Goal: Ask a question

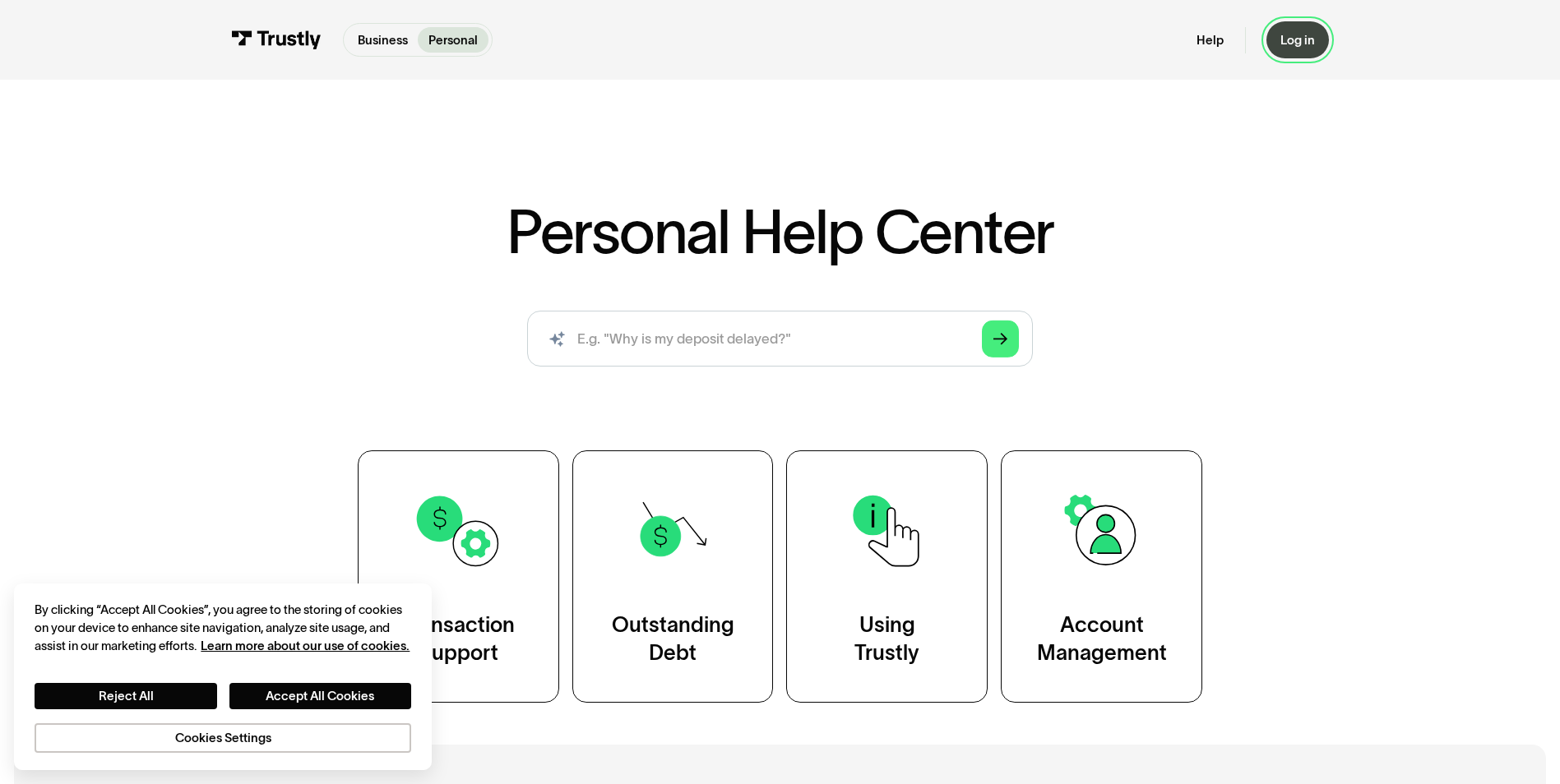
click at [1296, 50] on link "Log in" at bounding box center [1297, 39] width 62 height 37
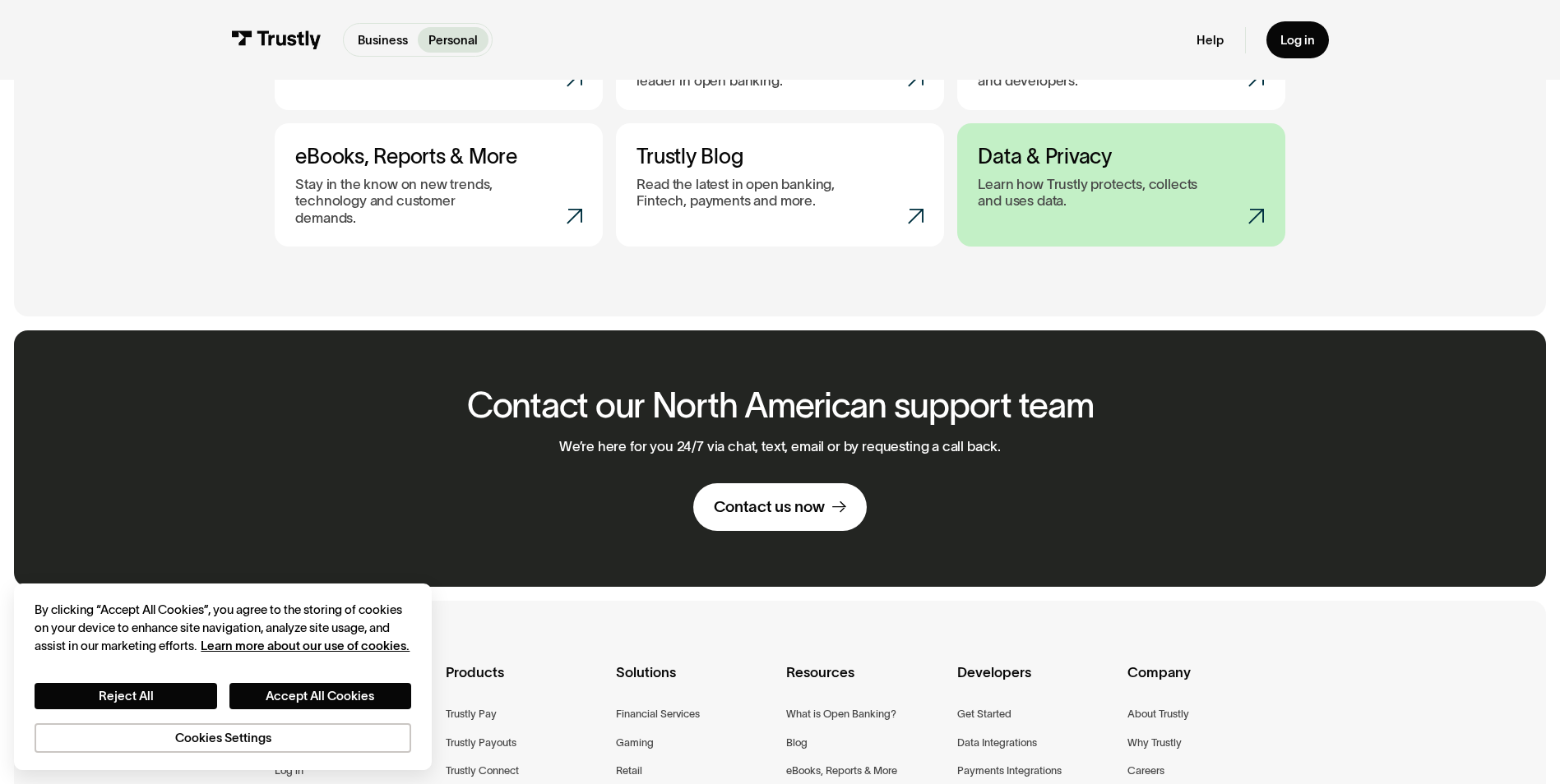
scroll to position [904, 0]
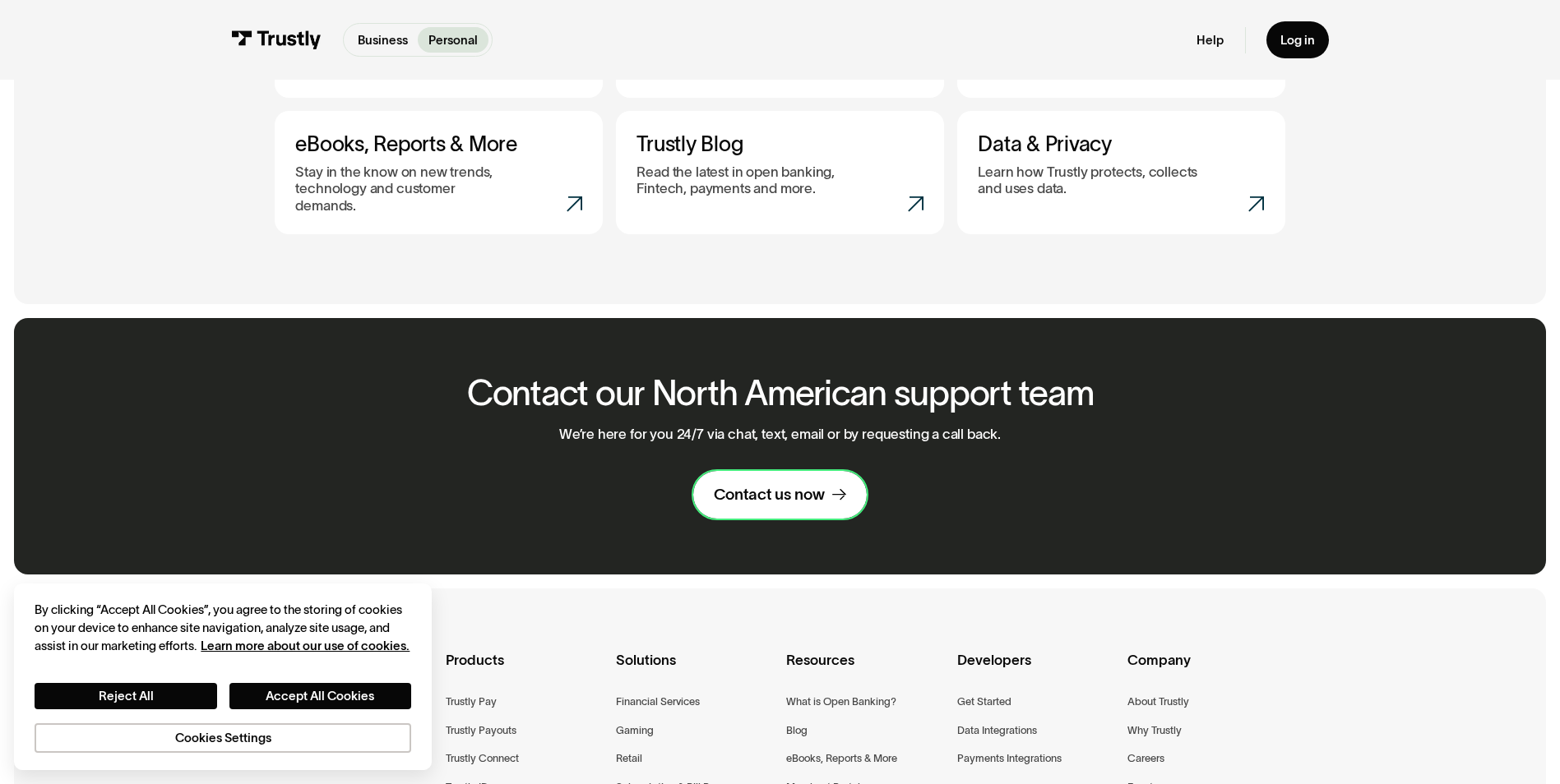
click at [777, 471] on link "Contact us now" at bounding box center [780, 495] width 174 height 49
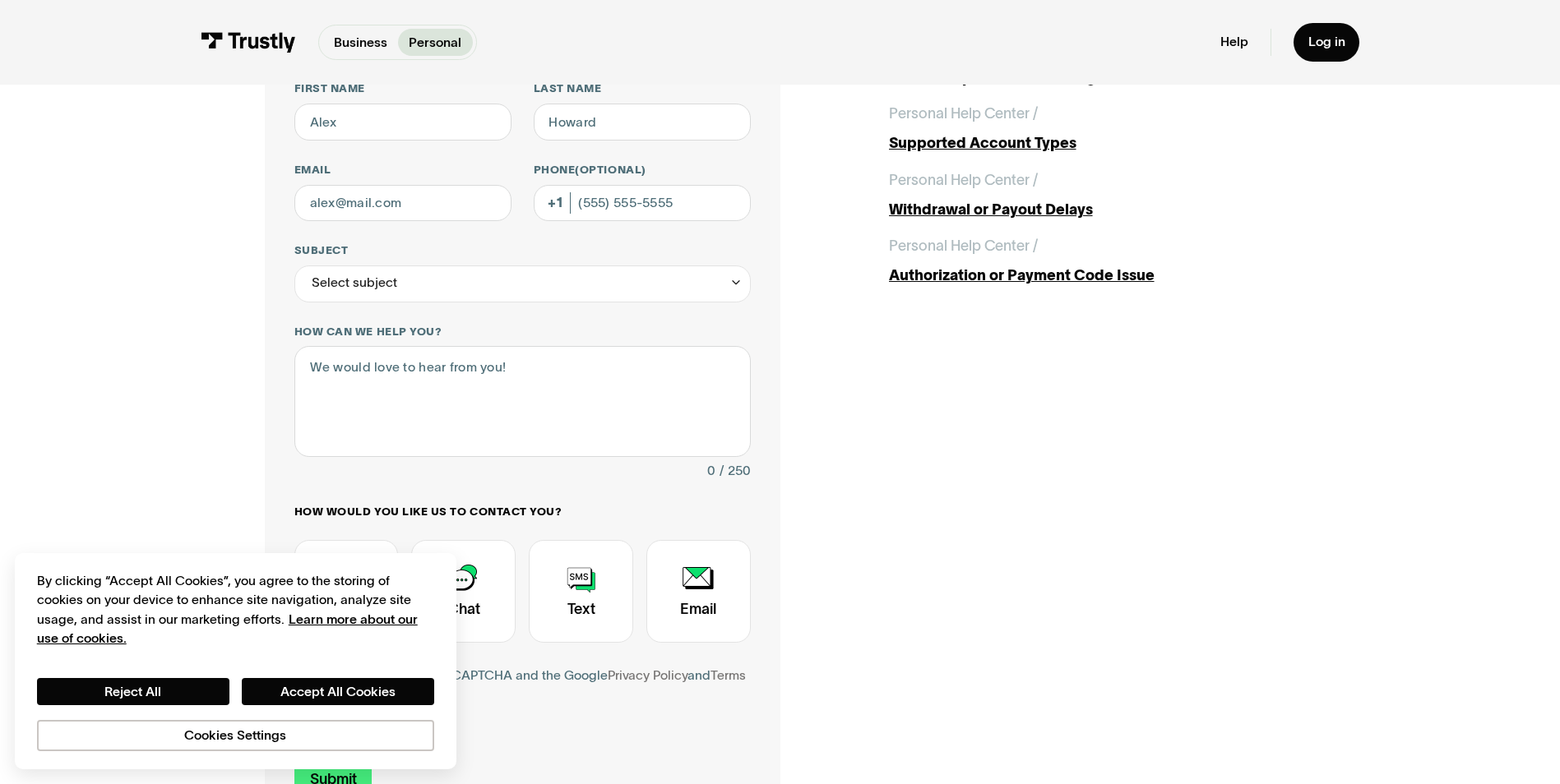
scroll to position [165, 0]
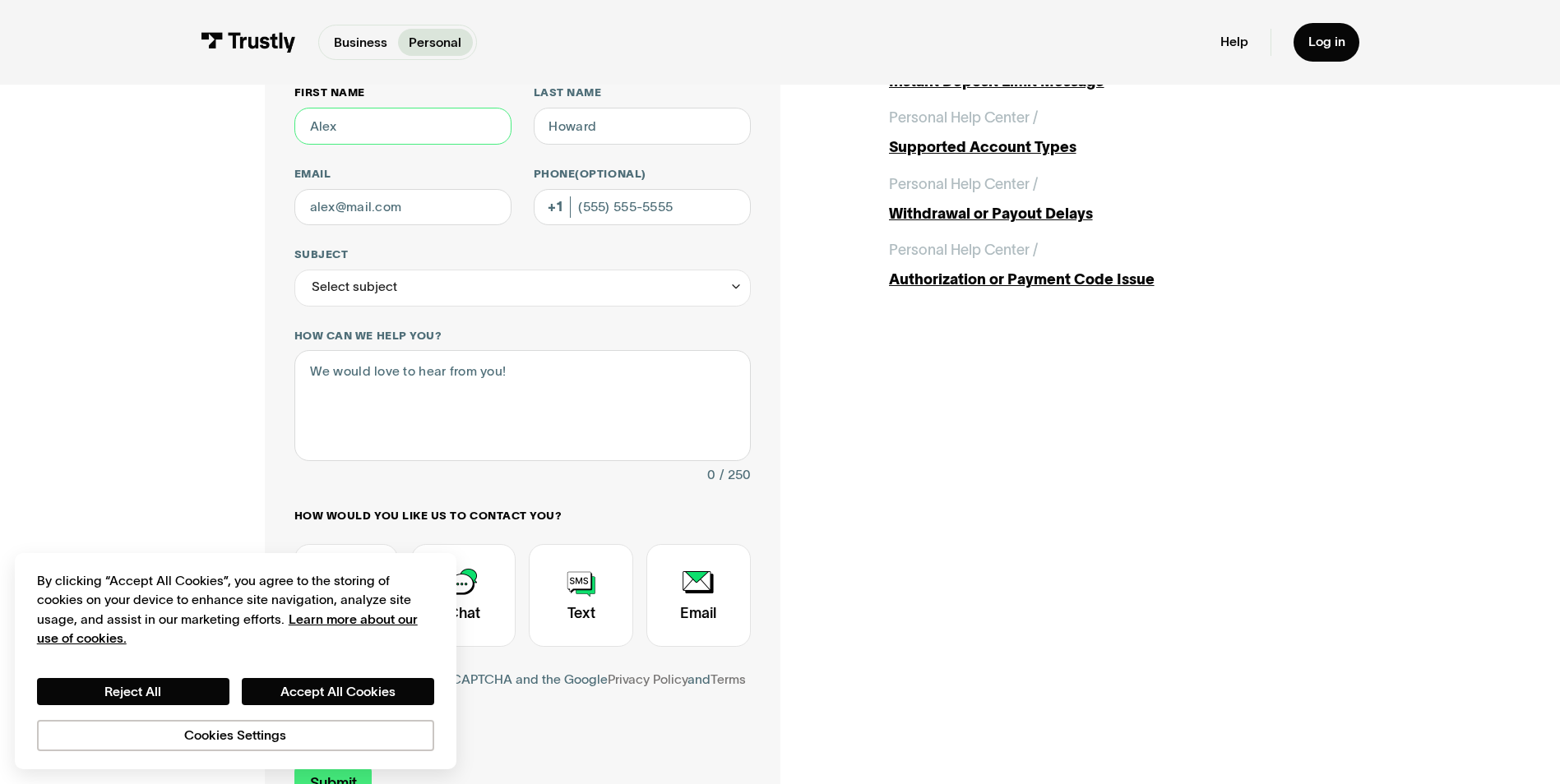
click at [368, 130] on input "First name" at bounding box center [403, 126] width 217 height 37
type input "[PERSON_NAME]"
click at [632, 128] on input "Last name" at bounding box center [642, 126] width 217 height 37
type input "Hyder"
click at [419, 212] on input "Email" at bounding box center [403, 207] width 217 height 37
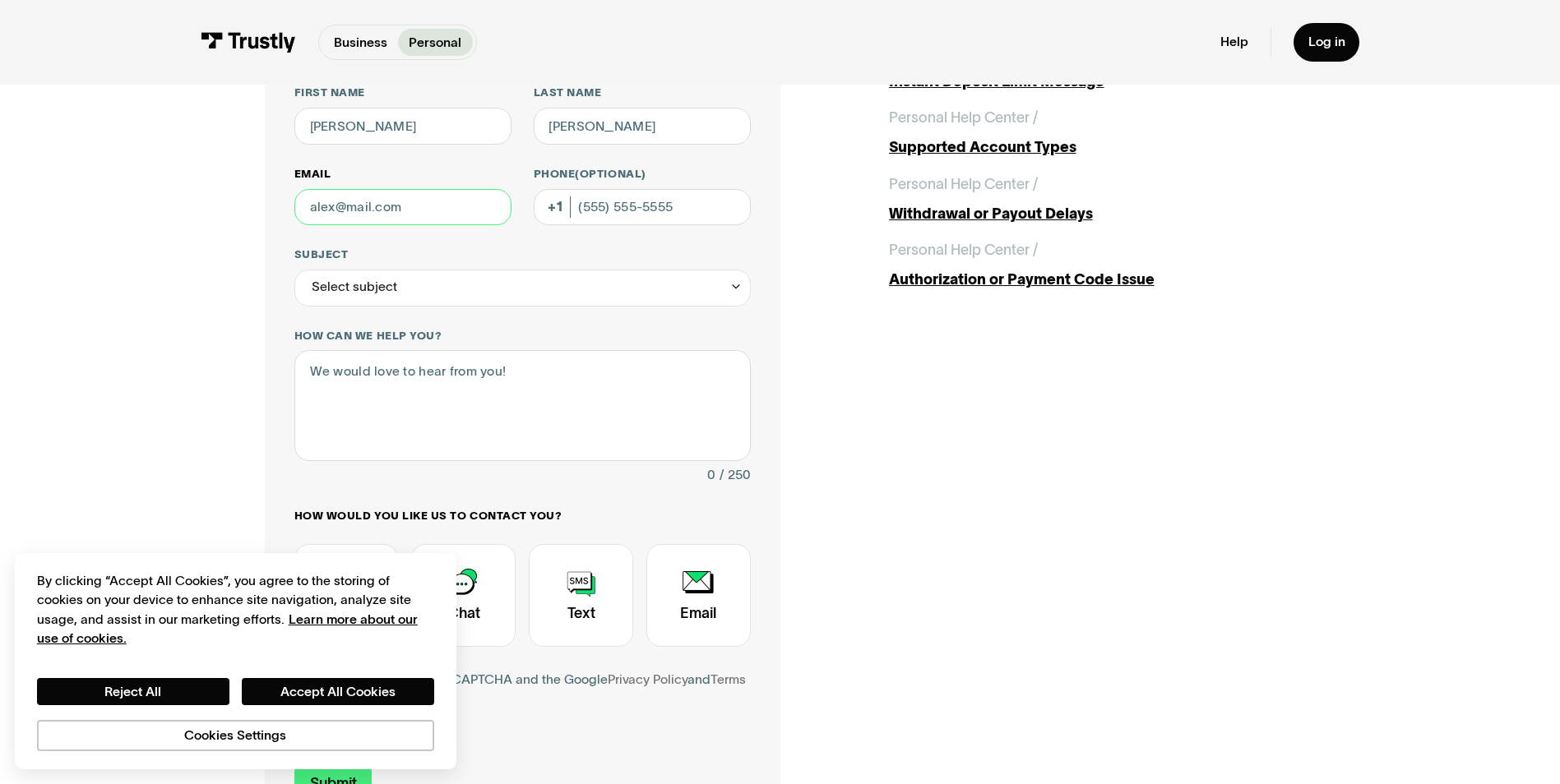
type input "hyder.v@yahoo.com"
drag, startPoint x: 691, startPoint y: 201, endPoint x: 612, endPoint y: 210, distance: 79.5
click at [612, 210] on input "(832) 791-8326" at bounding box center [642, 207] width 217 height 37
type input "(832) 631-1538"
click at [565, 301] on div "Select subject" at bounding box center [523, 288] width 457 height 37
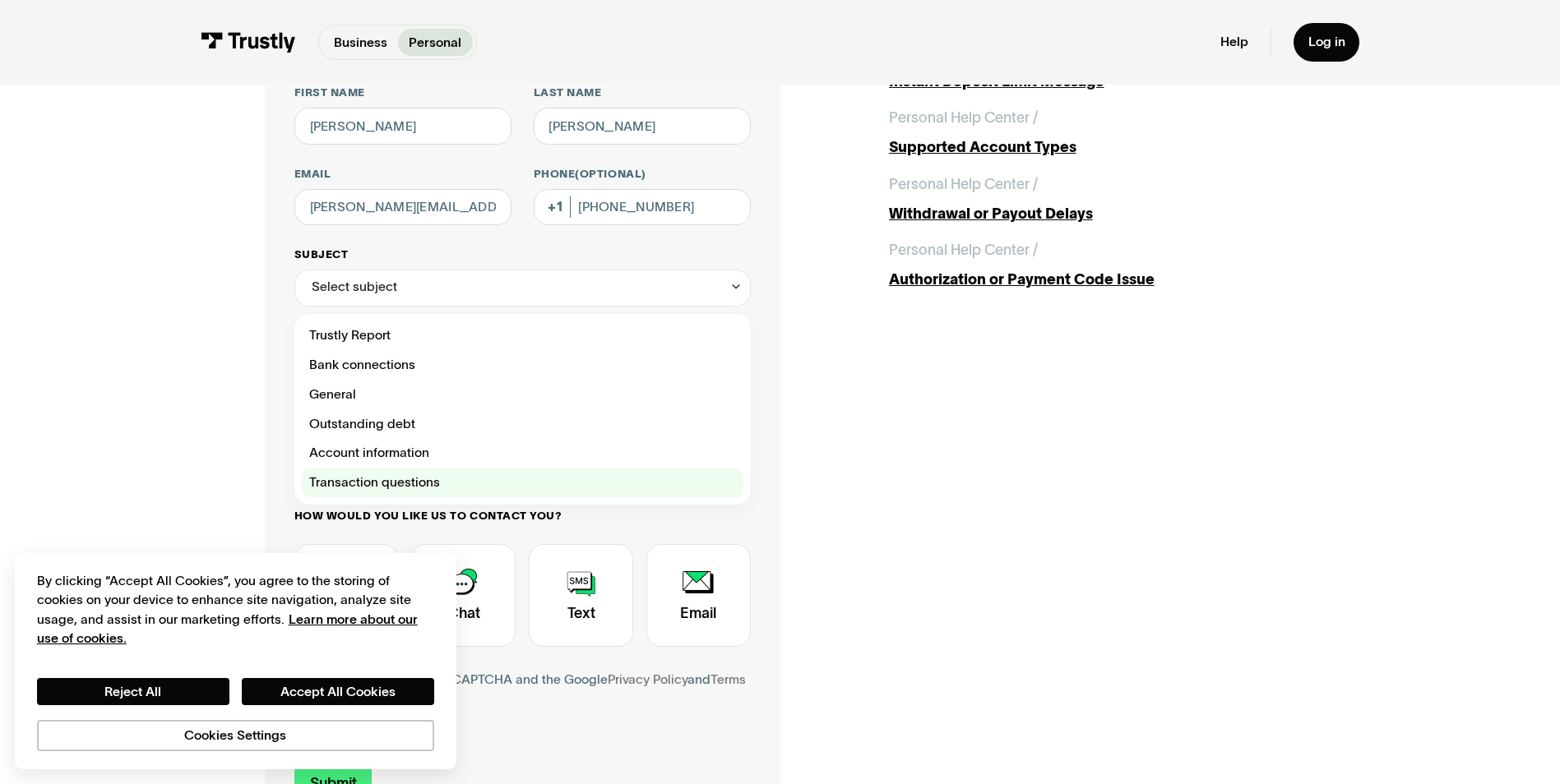
click at [422, 484] on div "Contact Trustly Support" at bounding box center [522, 483] width 442 height 29
type input "**********"
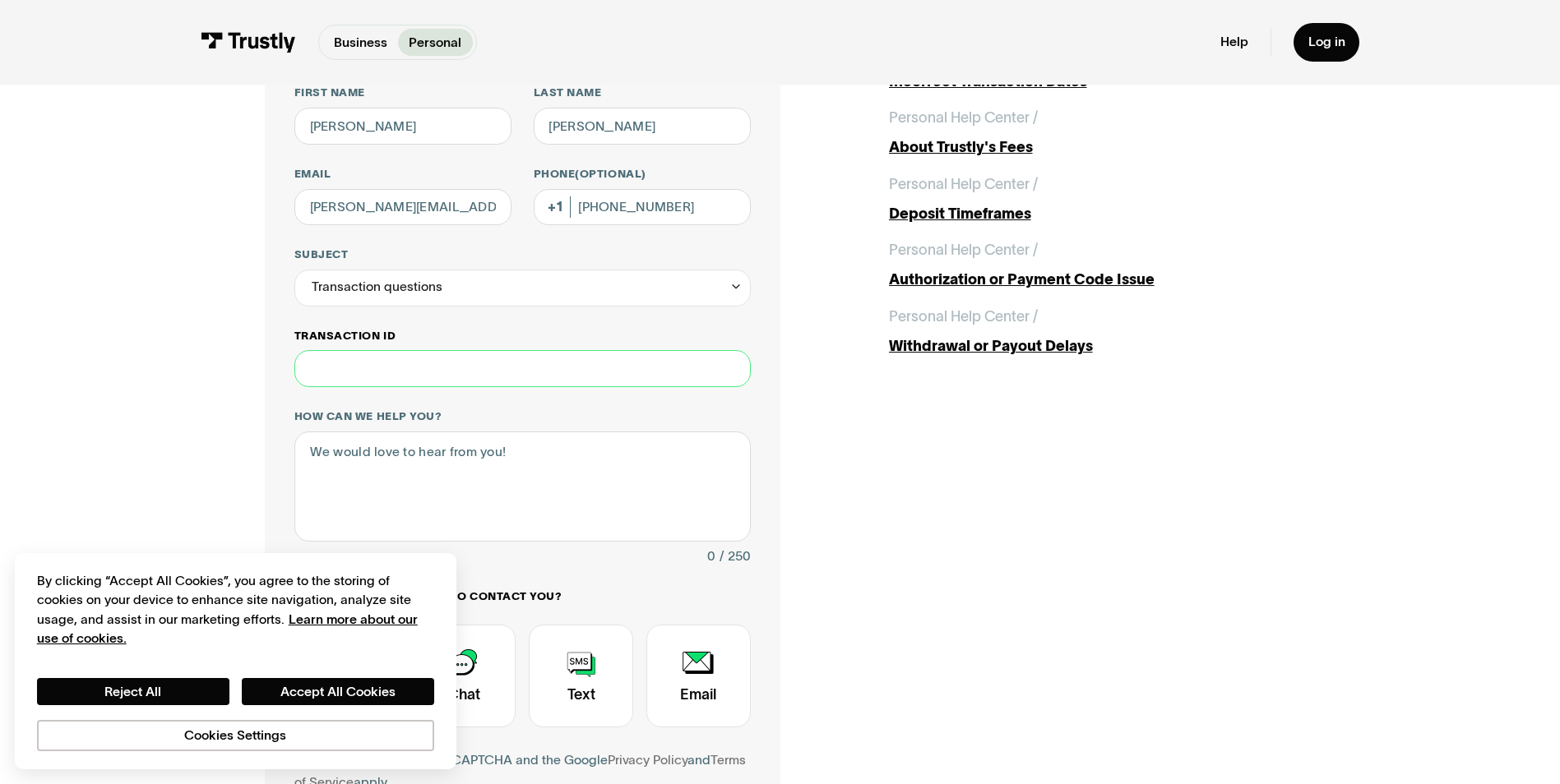
click at [414, 379] on input "Transaction ID" at bounding box center [523, 368] width 457 height 37
click at [470, 290] on div "Transaction questions" at bounding box center [523, 288] width 457 height 37
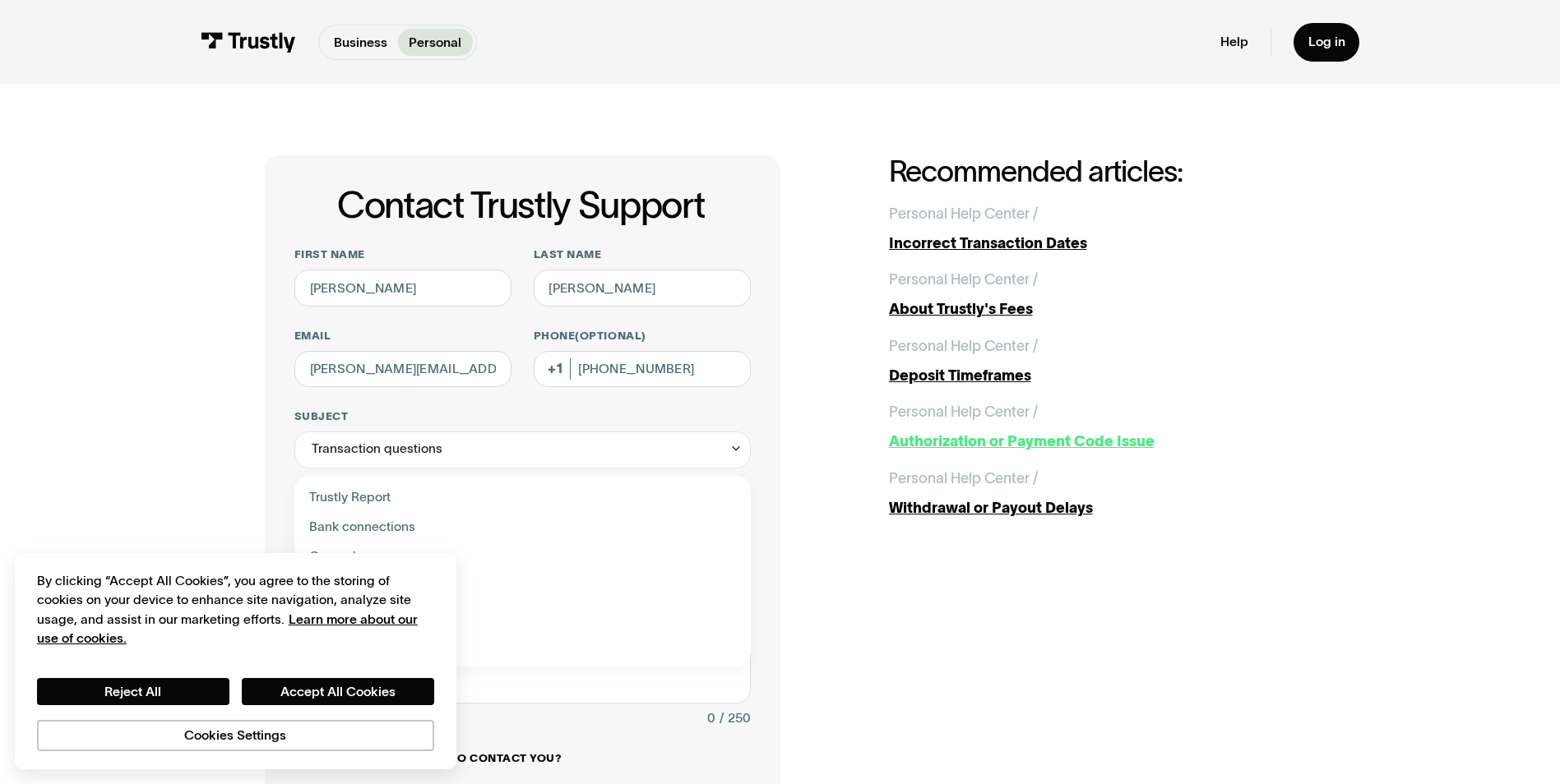
scroll to position [0, 0]
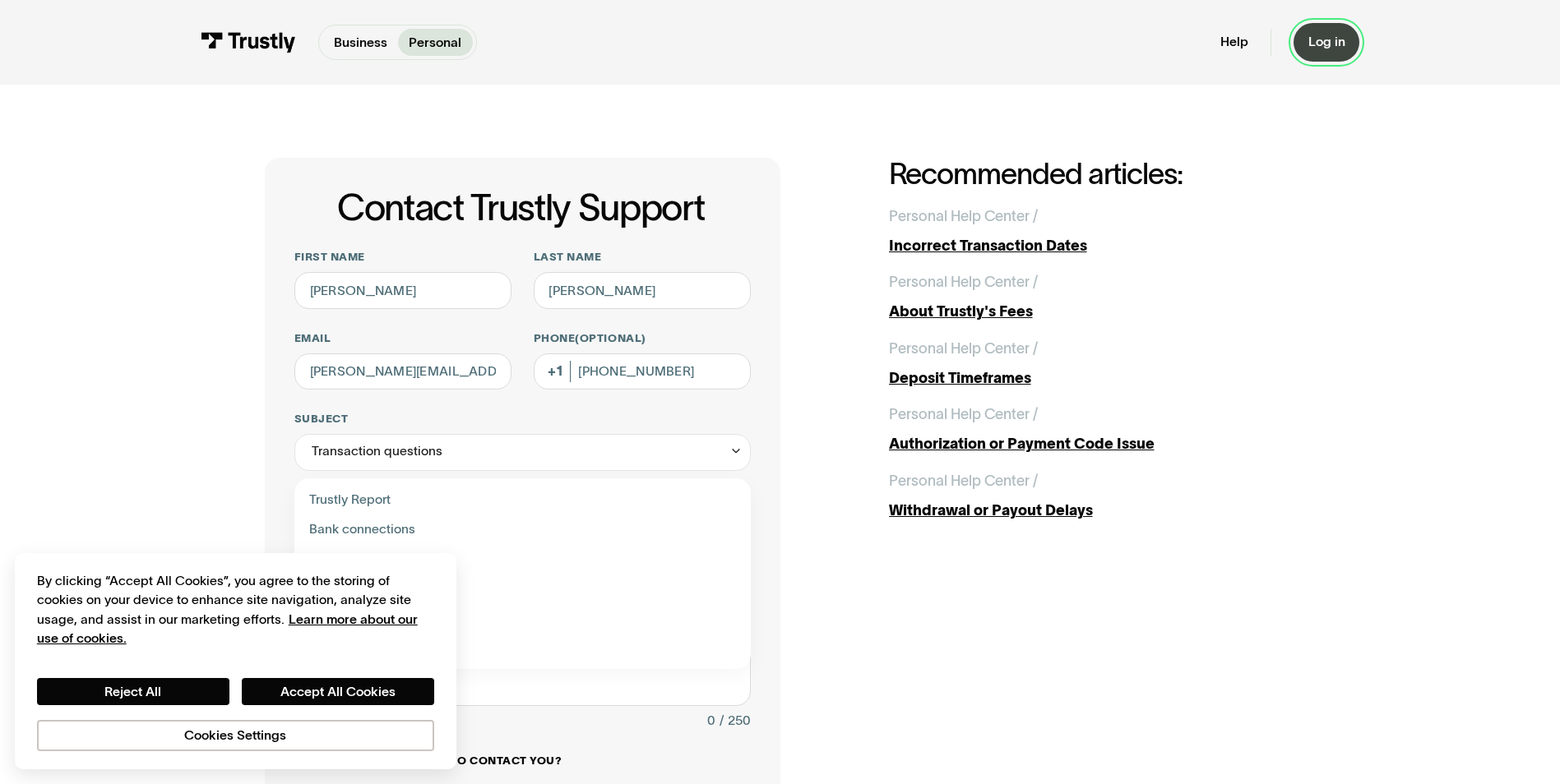
click at [1339, 51] on link "Log in" at bounding box center [1327, 42] width 66 height 39
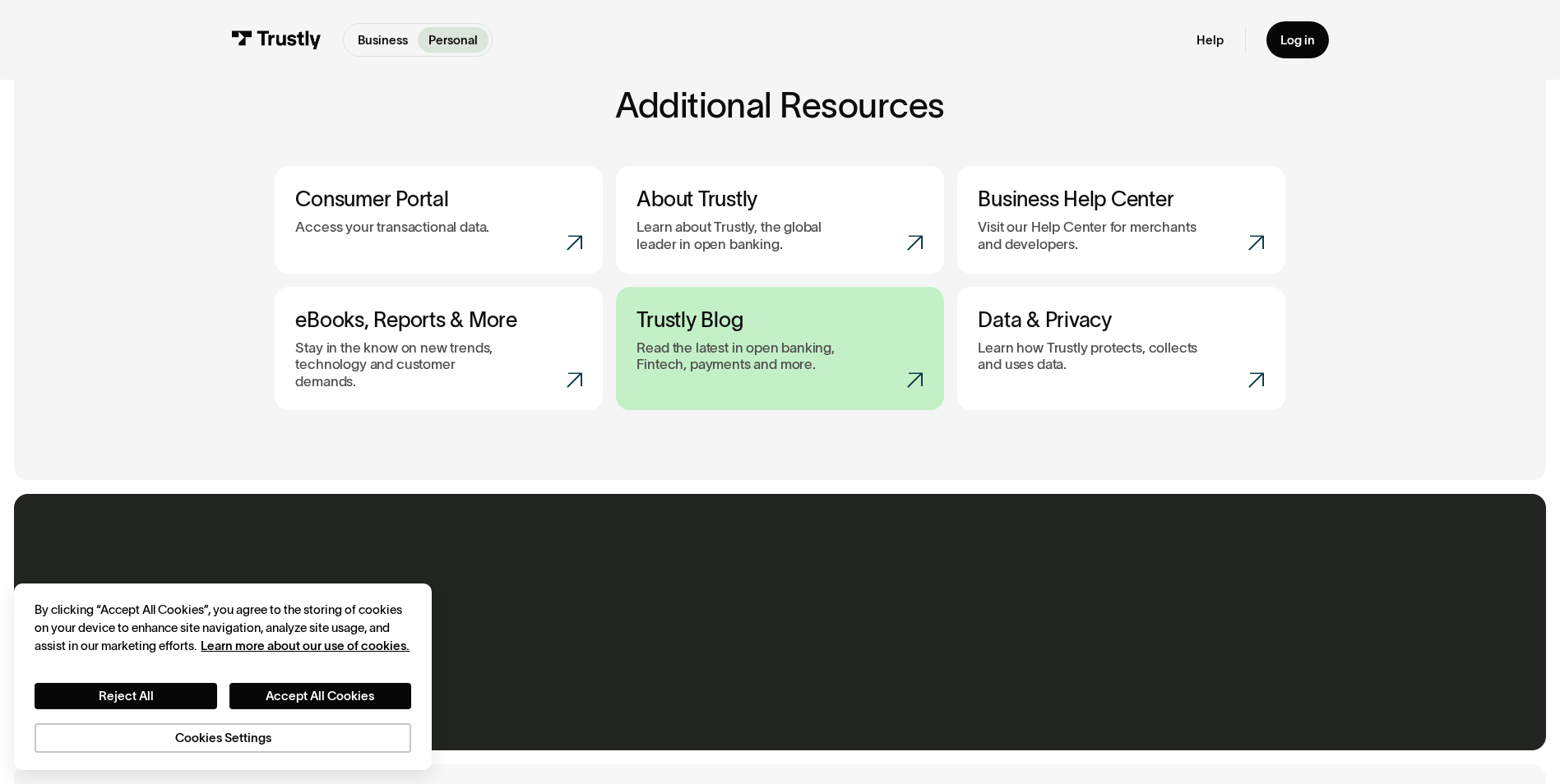
scroll to position [740, 0]
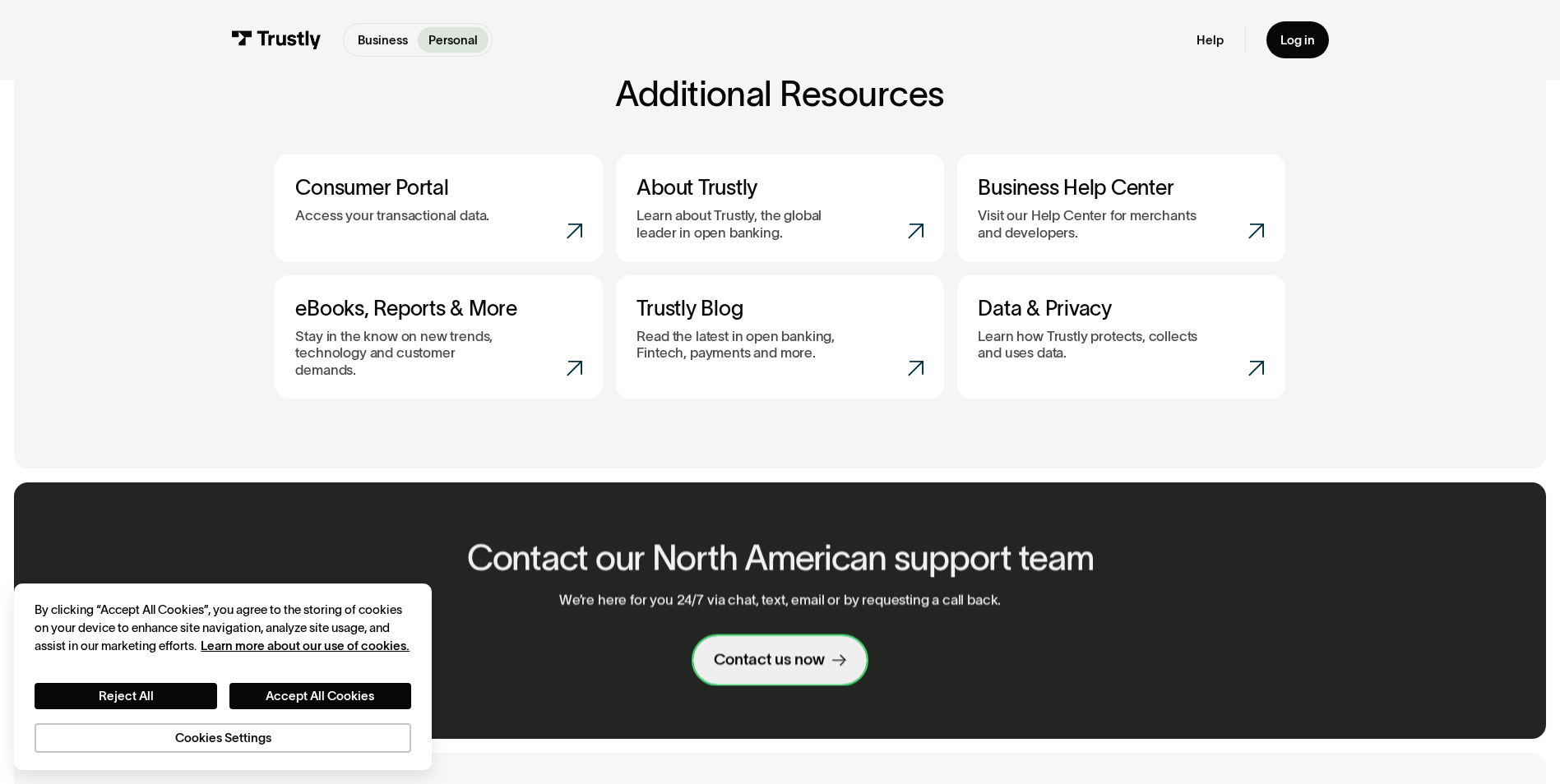
click at [751, 657] on link "Contact us now" at bounding box center [780, 660] width 174 height 49
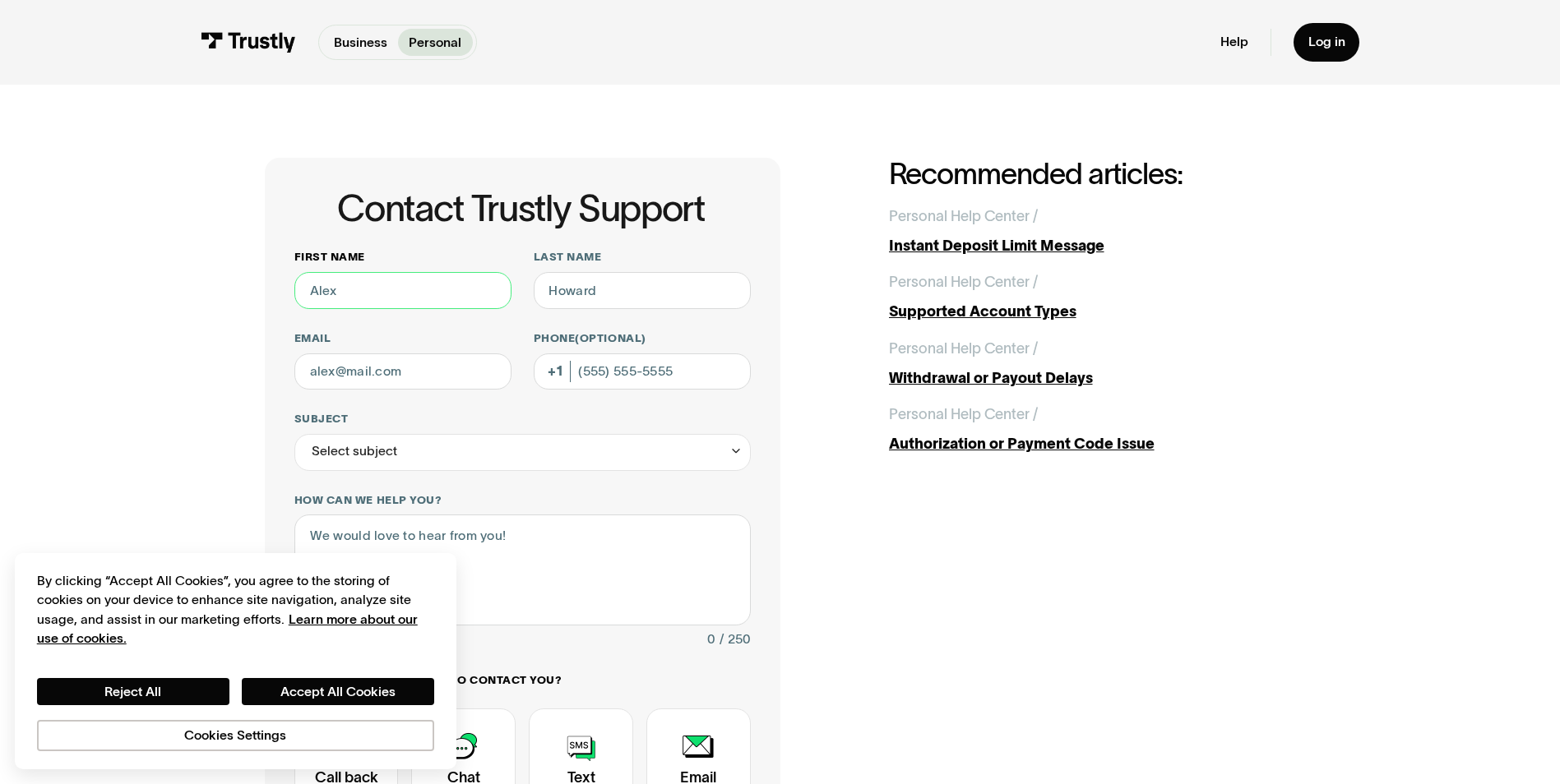
click at [449, 288] on input "First name" at bounding box center [403, 290] width 217 height 37
type input "[PERSON_NAME]"
click at [632, 297] on input "Last name" at bounding box center [642, 290] width 217 height 37
type input "[PERSON_NAME]"
type input "[EMAIL_ADDRESS][DOMAIN_NAME]"
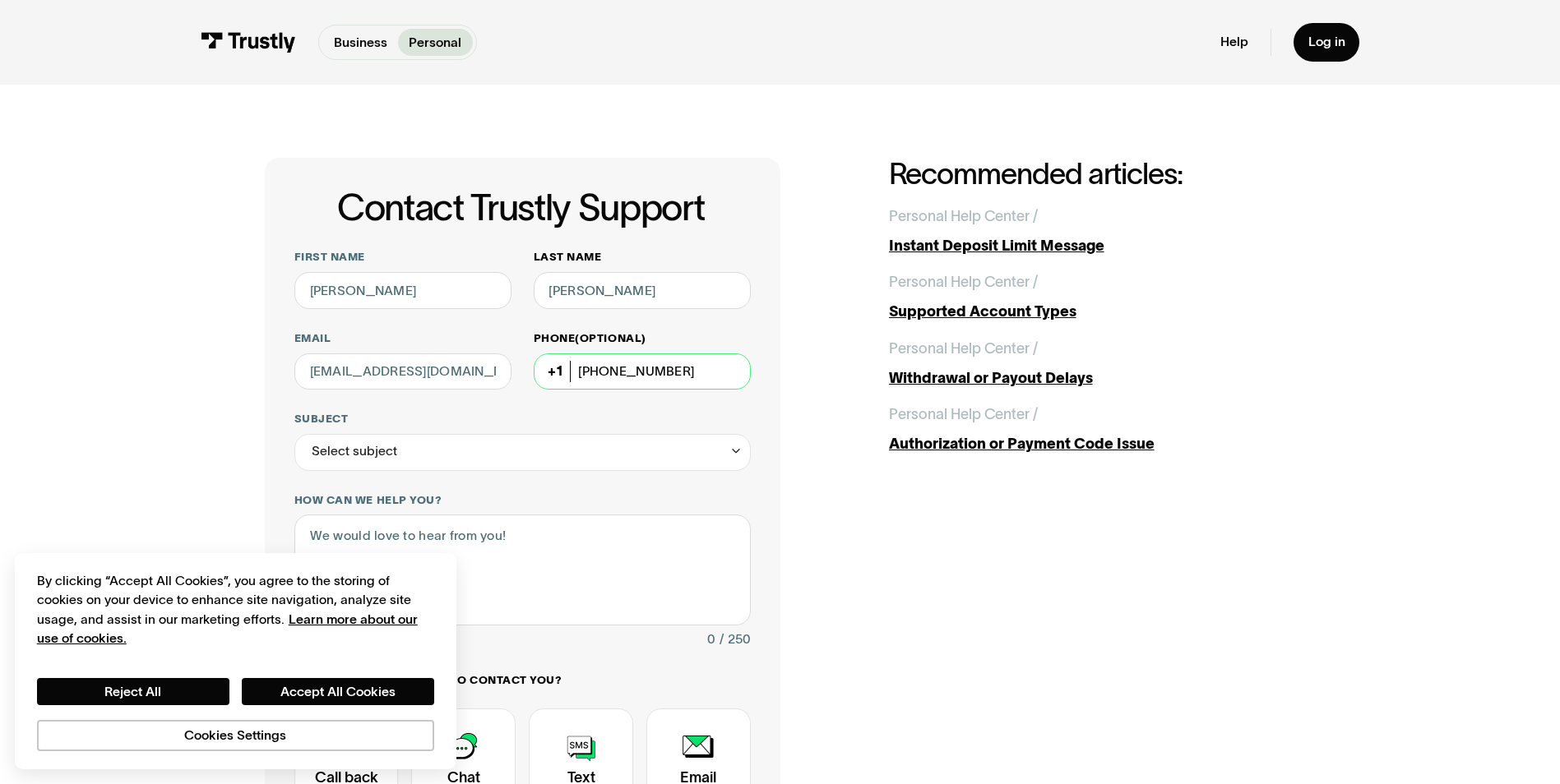
drag, startPoint x: 673, startPoint y: 374, endPoint x: 615, endPoint y: 374, distance: 58.0
click at [615, 374] on input "[PHONE_NUMBER]" at bounding box center [642, 372] width 217 height 37
click at [600, 464] on div "Select subject" at bounding box center [523, 452] width 457 height 37
click at [631, 375] on input "[PHONE_NUMBER]" at bounding box center [642, 372] width 217 height 37
drag, startPoint x: 681, startPoint y: 373, endPoint x: 612, endPoint y: 374, distance: 69.0
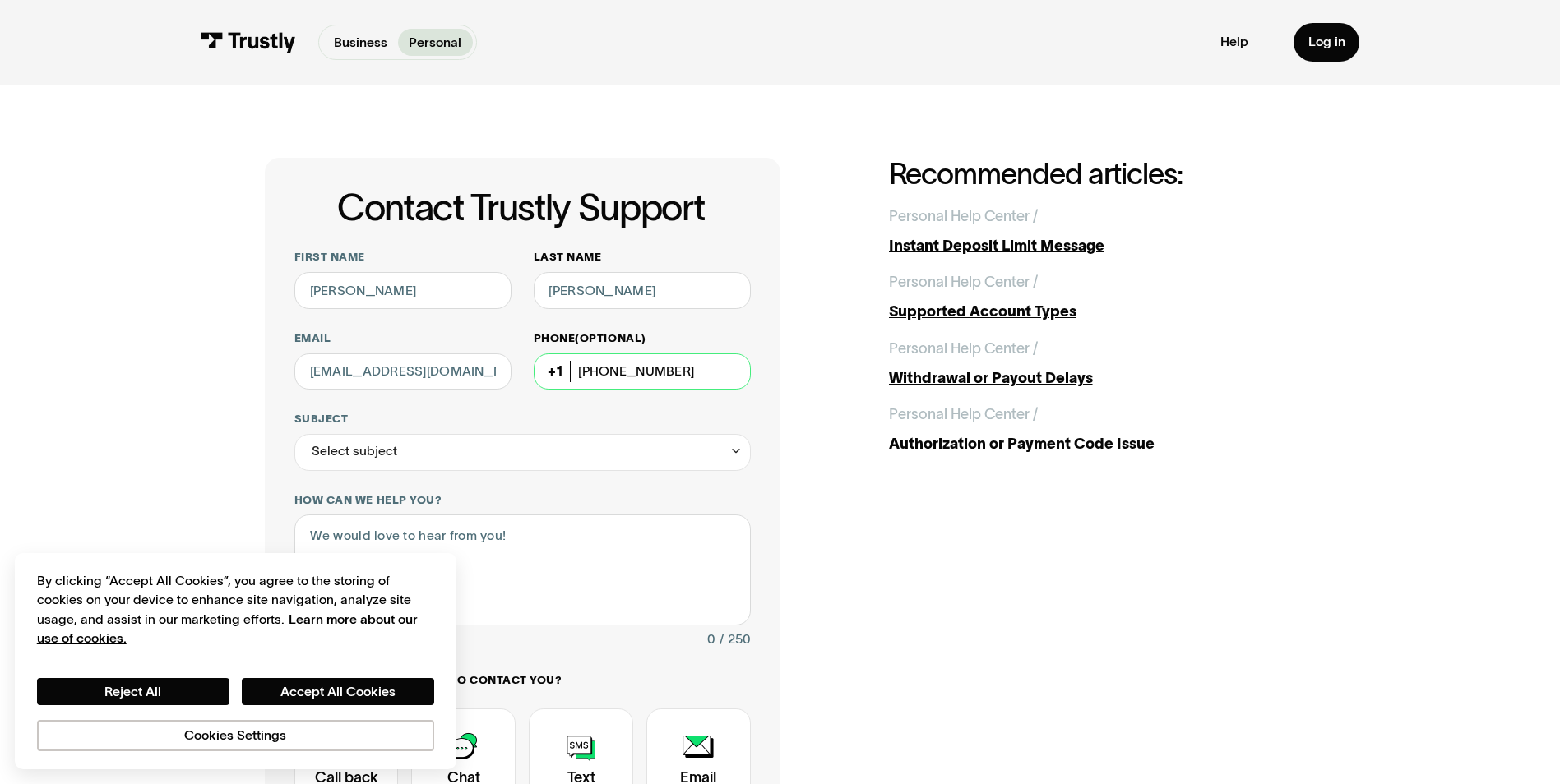
click at [612, 374] on input "[PHONE_NUMBER]" at bounding box center [642, 372] width 217 height 37
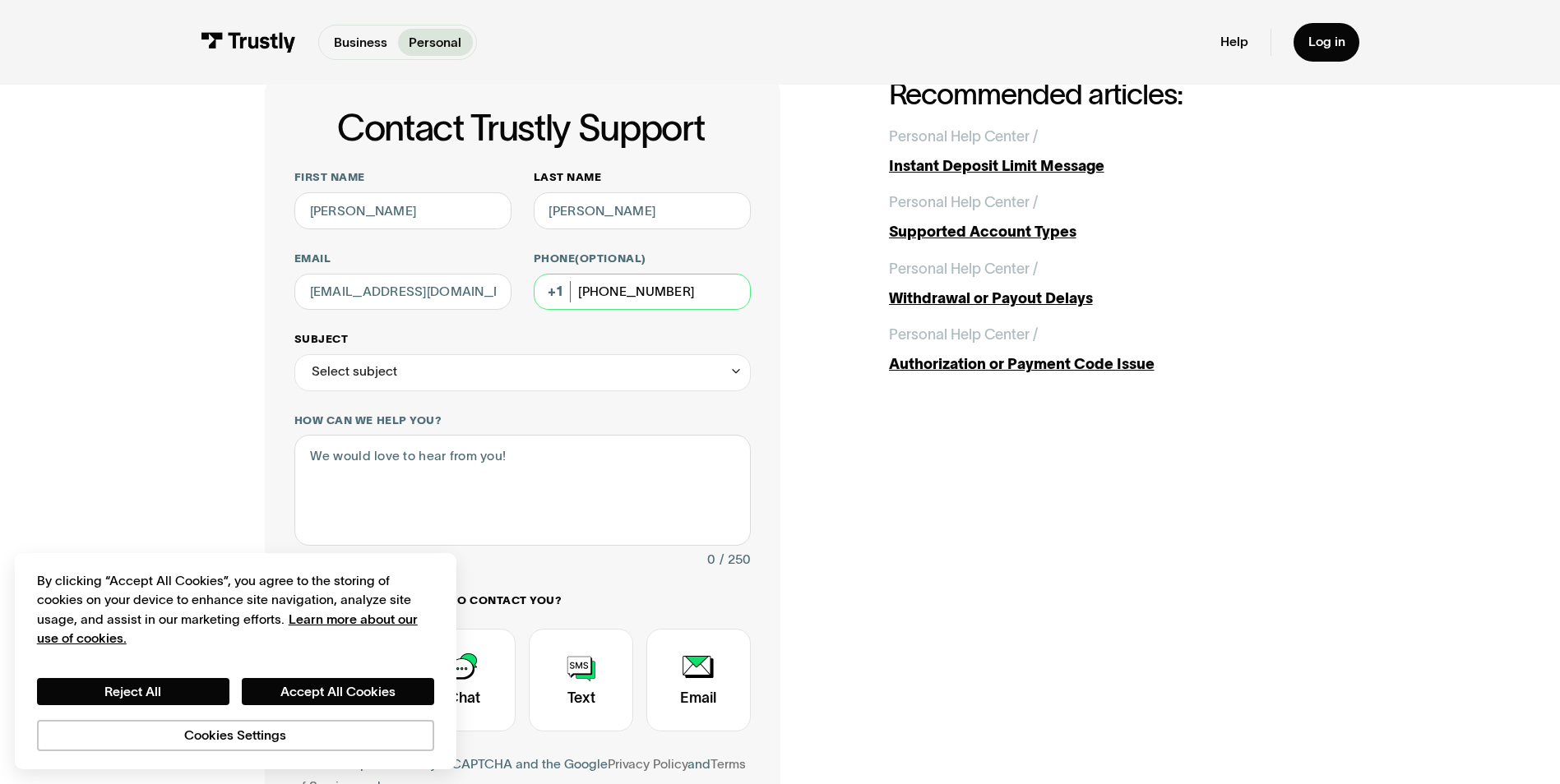
scroll to position [82, 0]
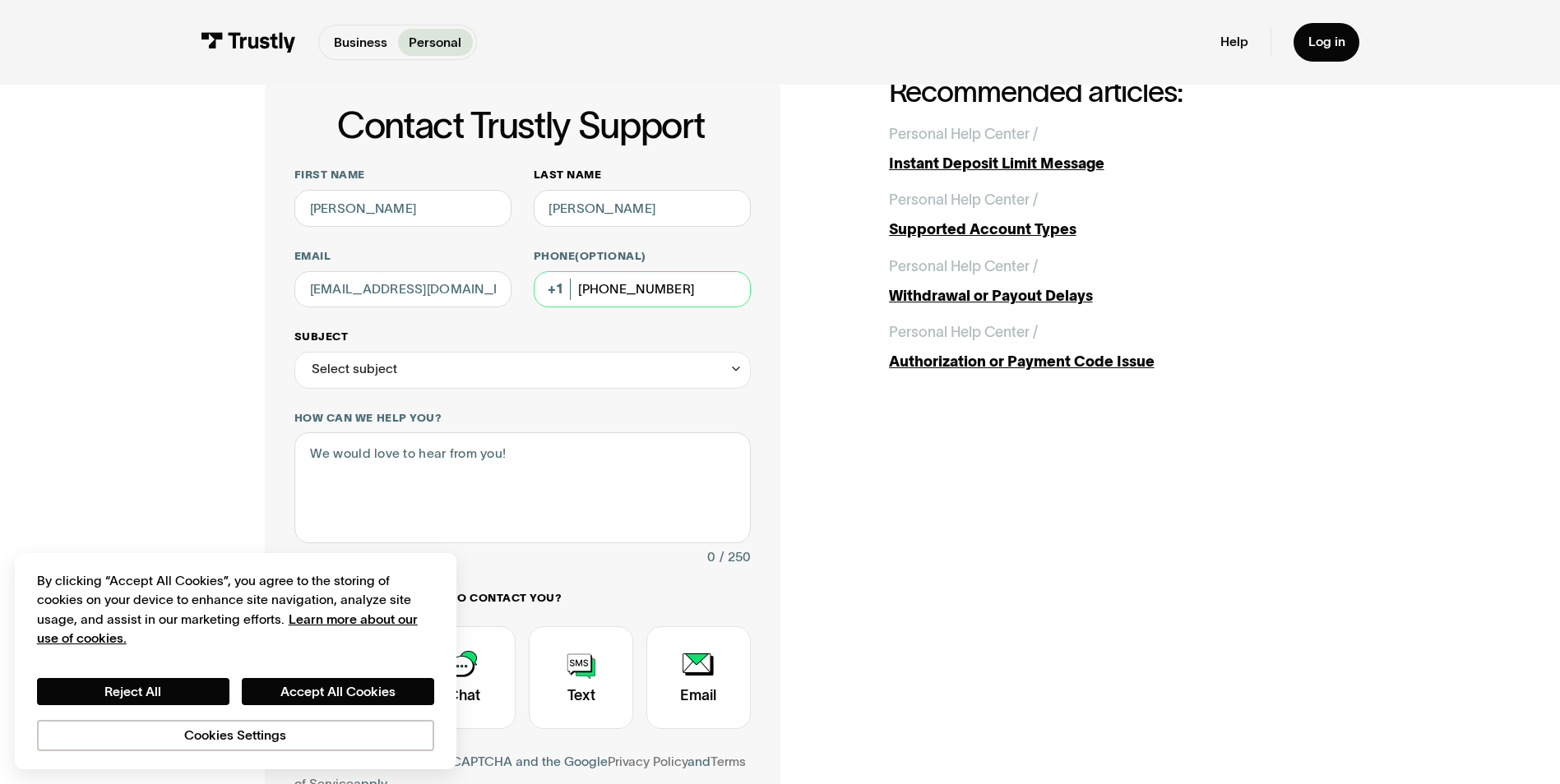
type input "[PHONE_NUMBER]"
click at [479, 374] on div "Select subject" at bounding box center [523, 370] width 457 height 37
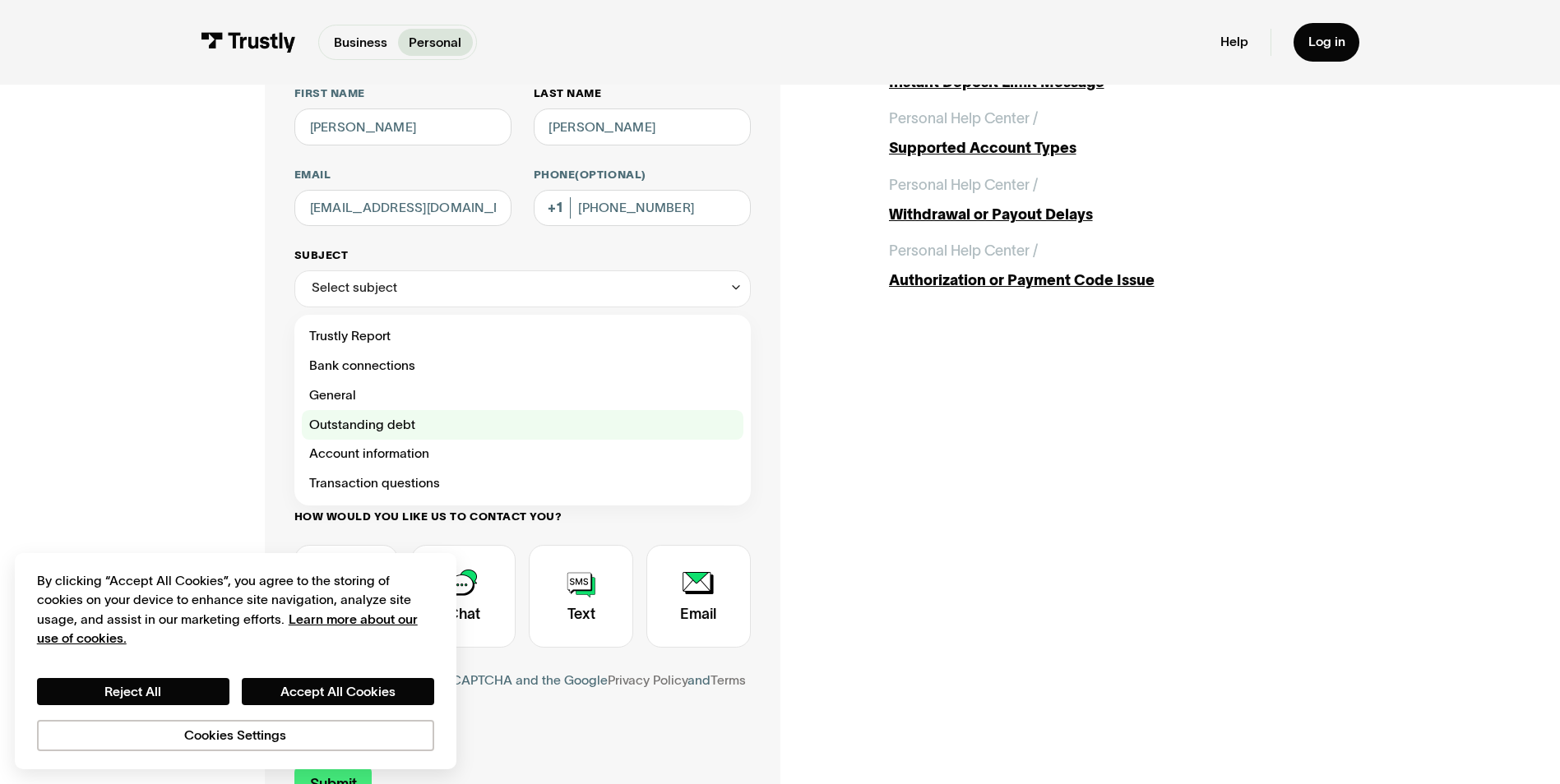
scroll to position [165, 0]
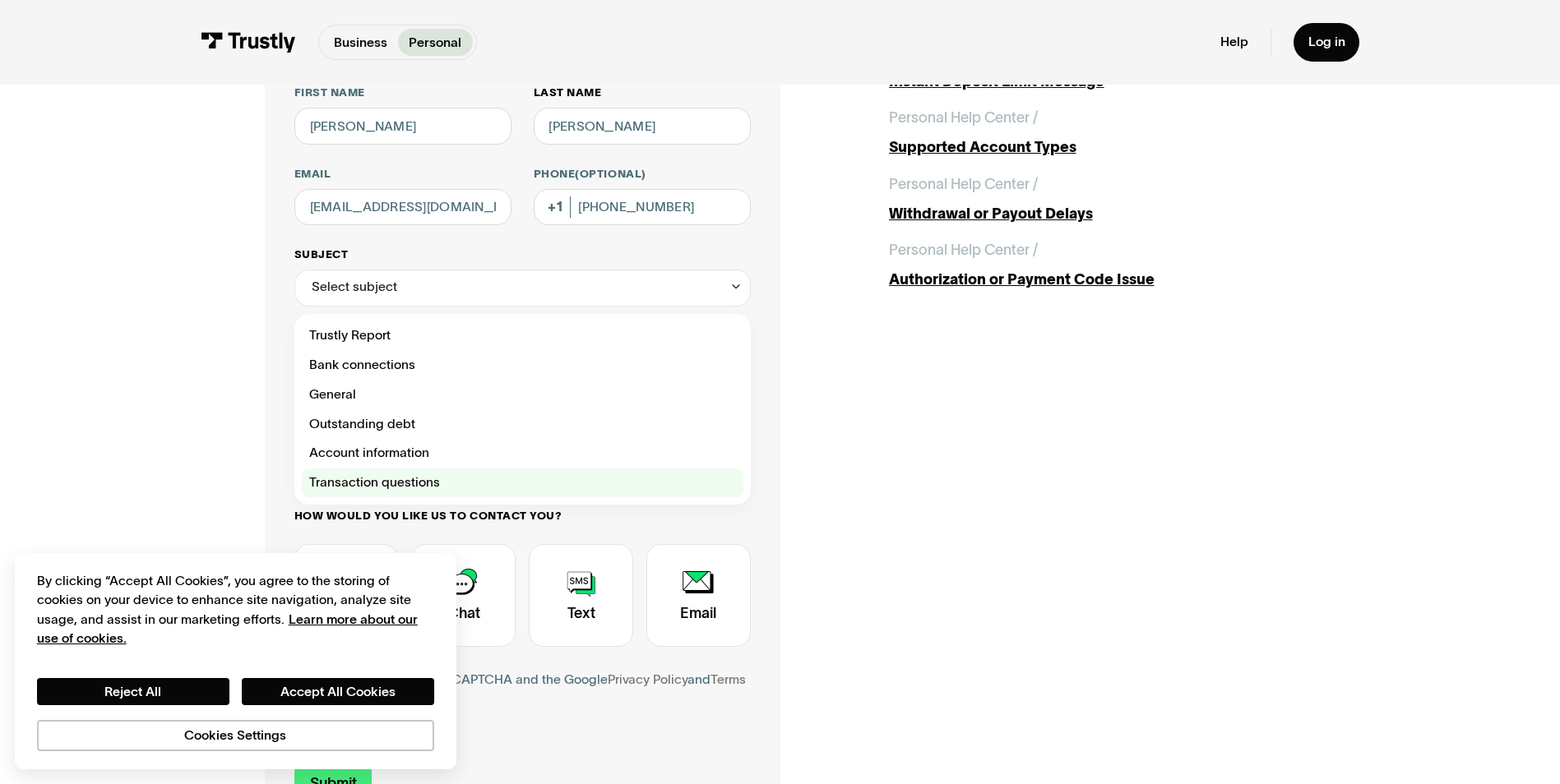
click at [370, 488] on div "Contact Trustly Support" at bounding box center [522, 483] width 442 height 29
type input "**********"
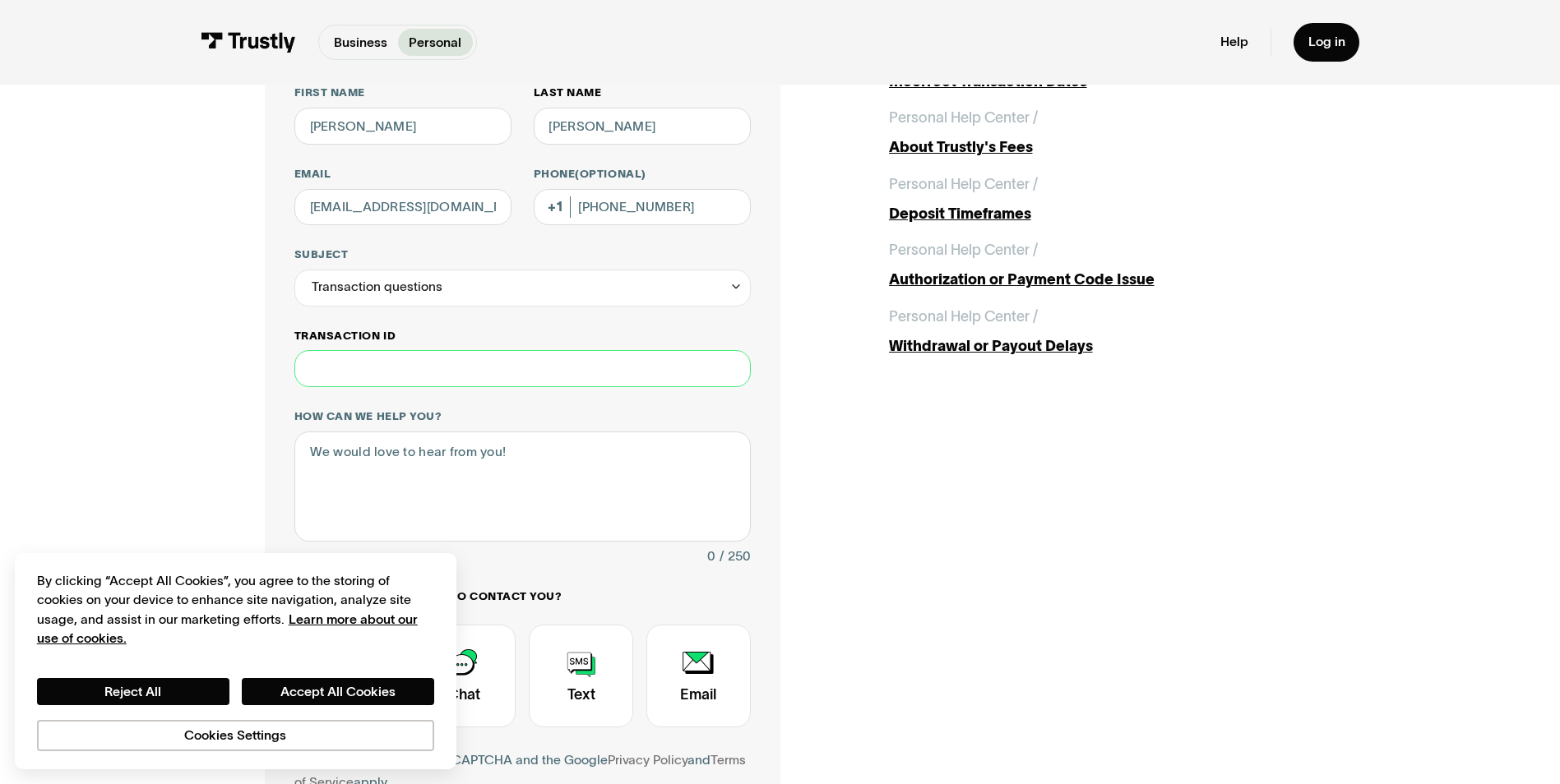
paste input "**********"
type input "**********"
click at [386, 470] on textarea "How can we help you?" at bounding box center [523, 486] width 457 height 110
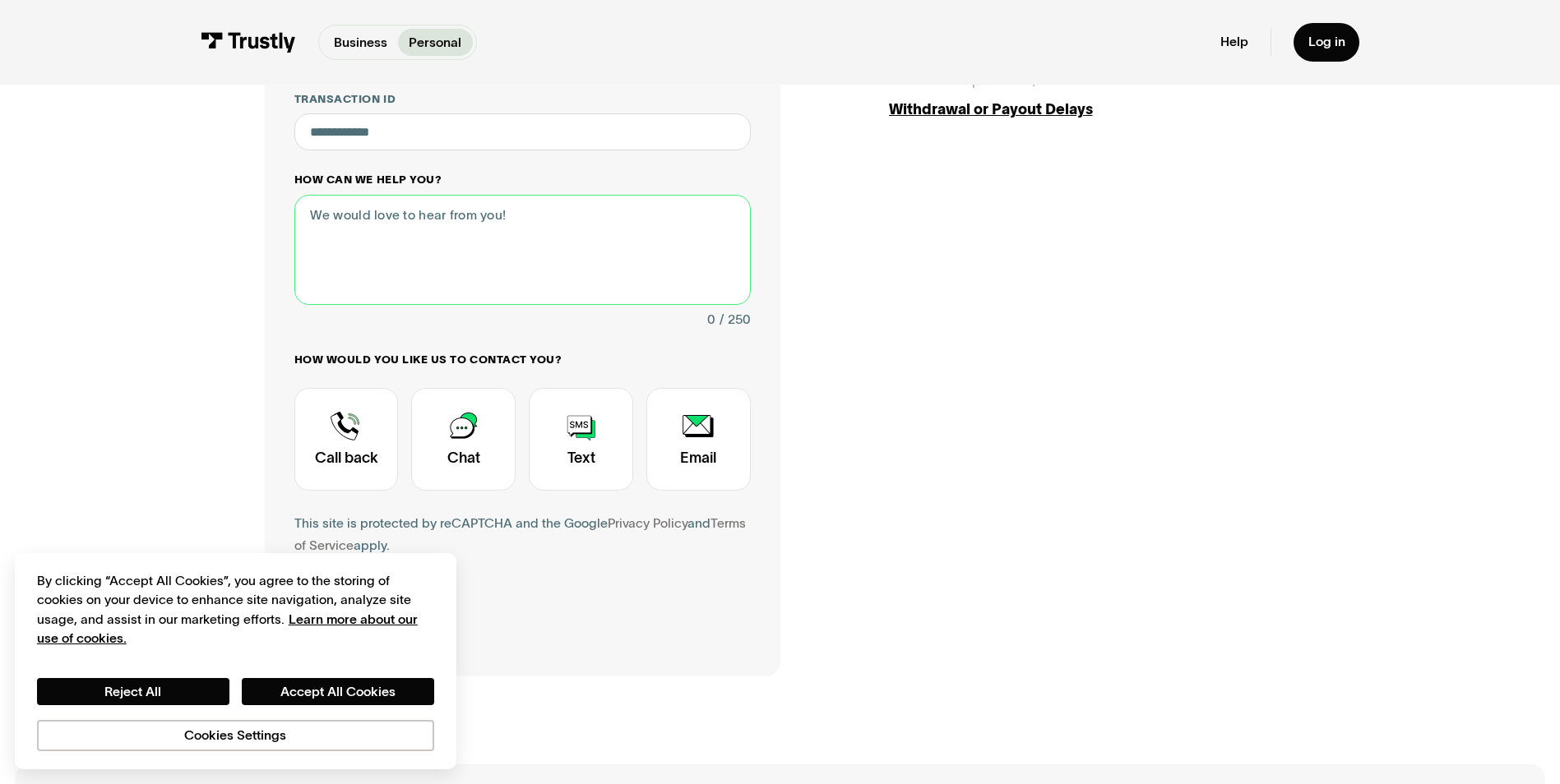
scroll to position [411, 0]
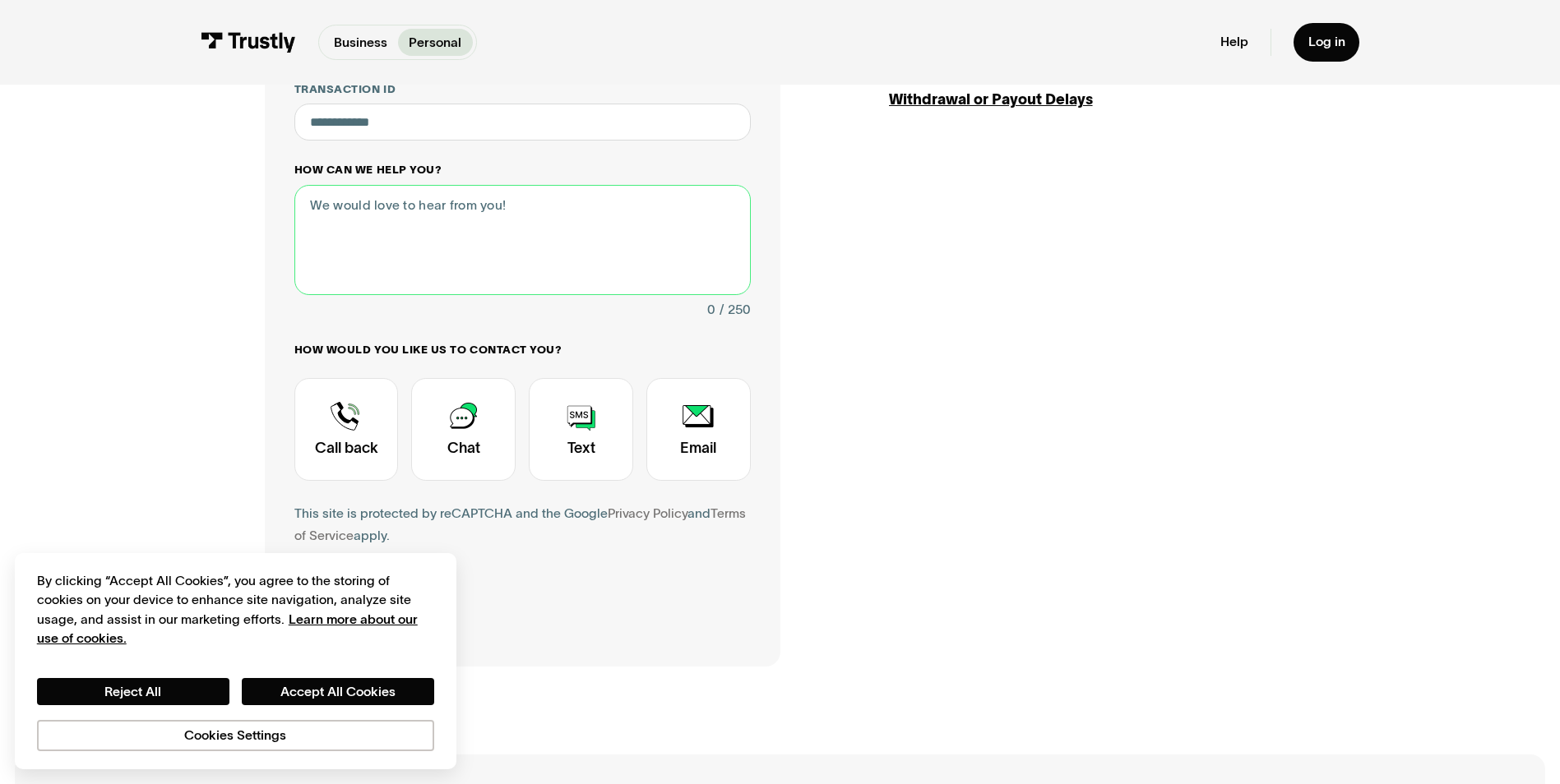
click at [380, 226] on textarea "How can we help you?" at bounding box center [523, 239] width 457 height 110
type textarea "help!"
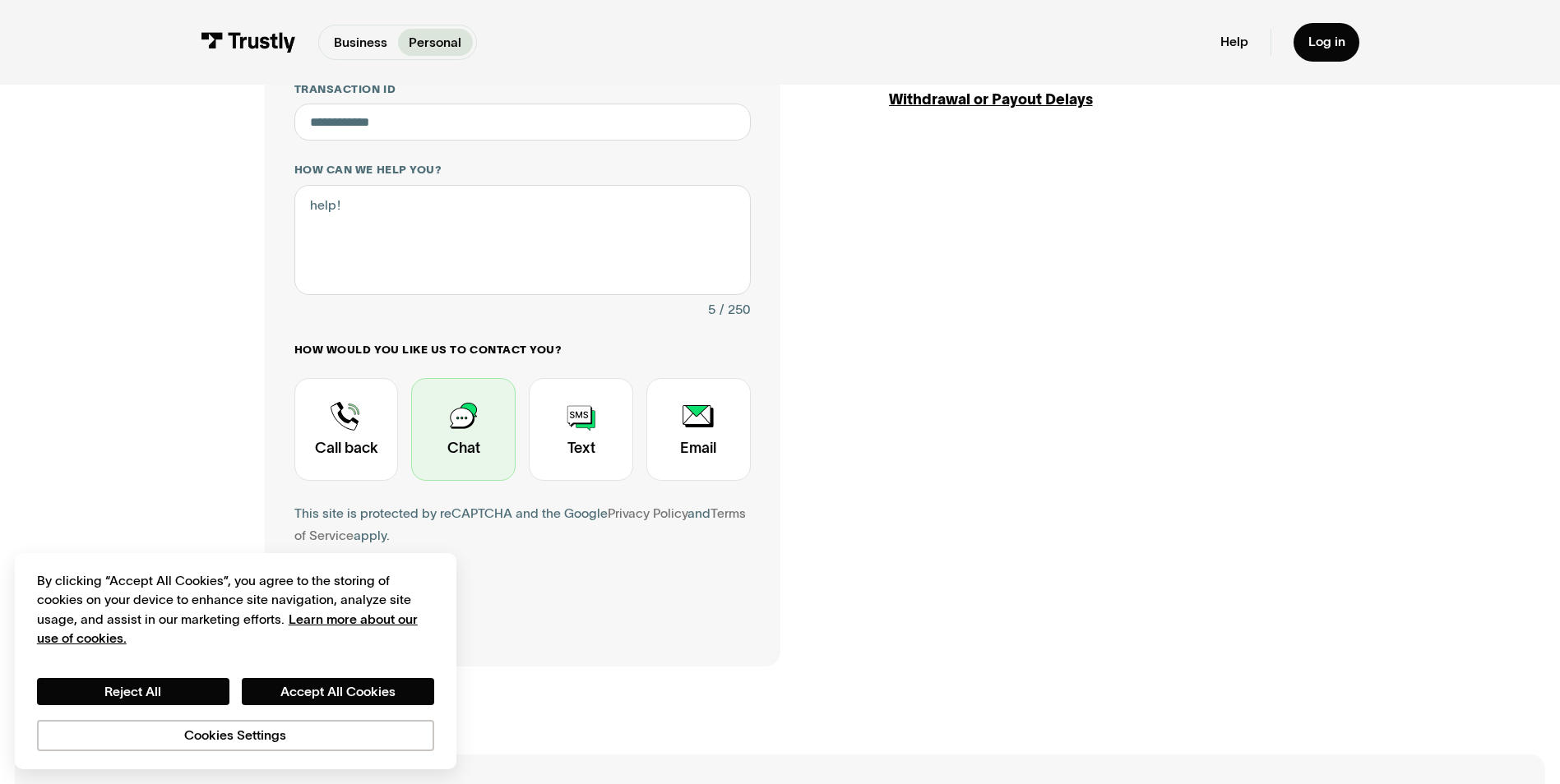
click at [468, 392] on div "Contact Trustly Support" at bounding box center [463, 430] width 104 height 102
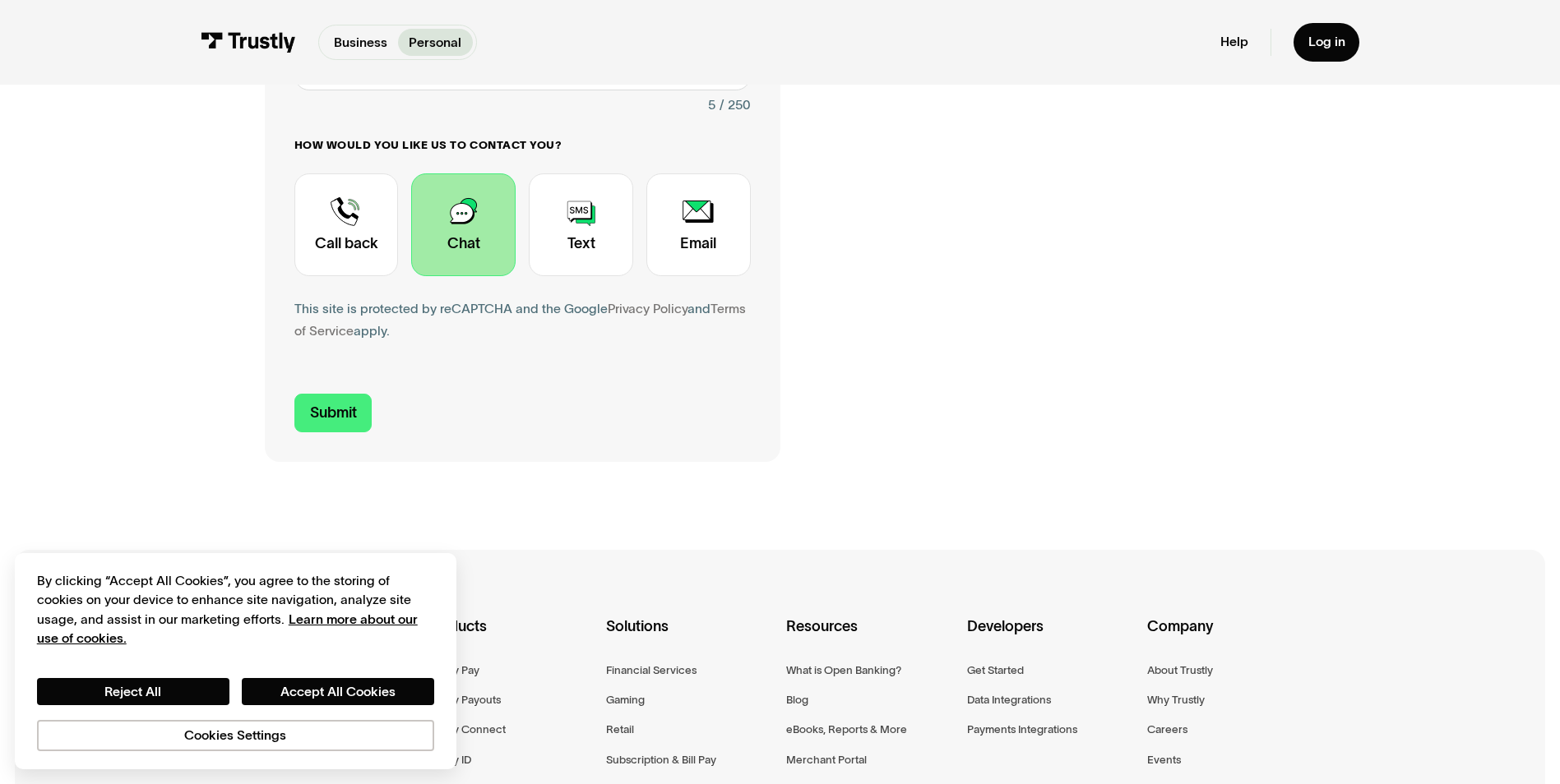
scroll to position [740, 0]
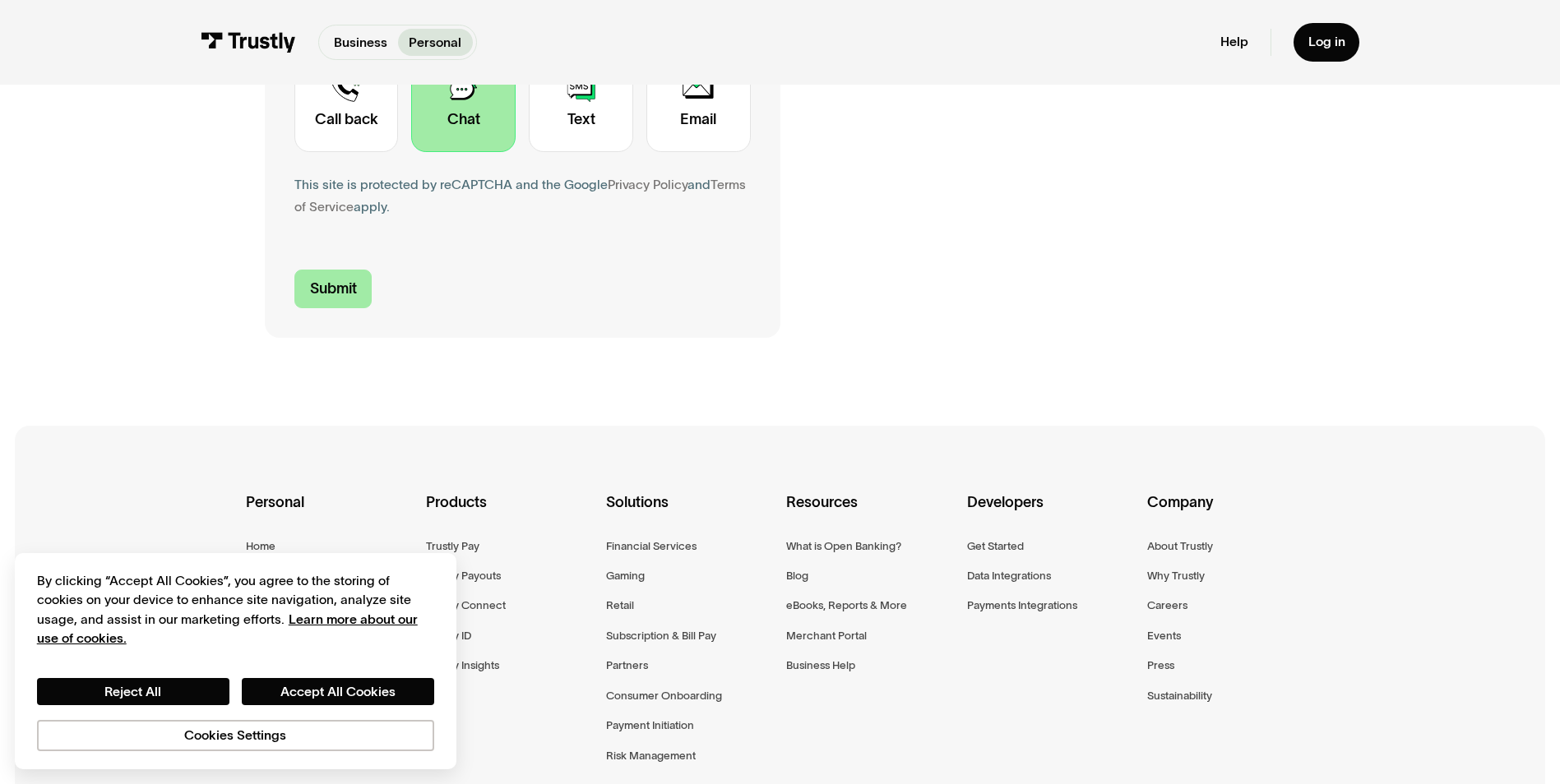
click at [333, 295] on input "Submit" at bounding box center [333, 289] width 78 height 39
type input "[PHONE_NUMBER]"
